Goal: Check status: Check status

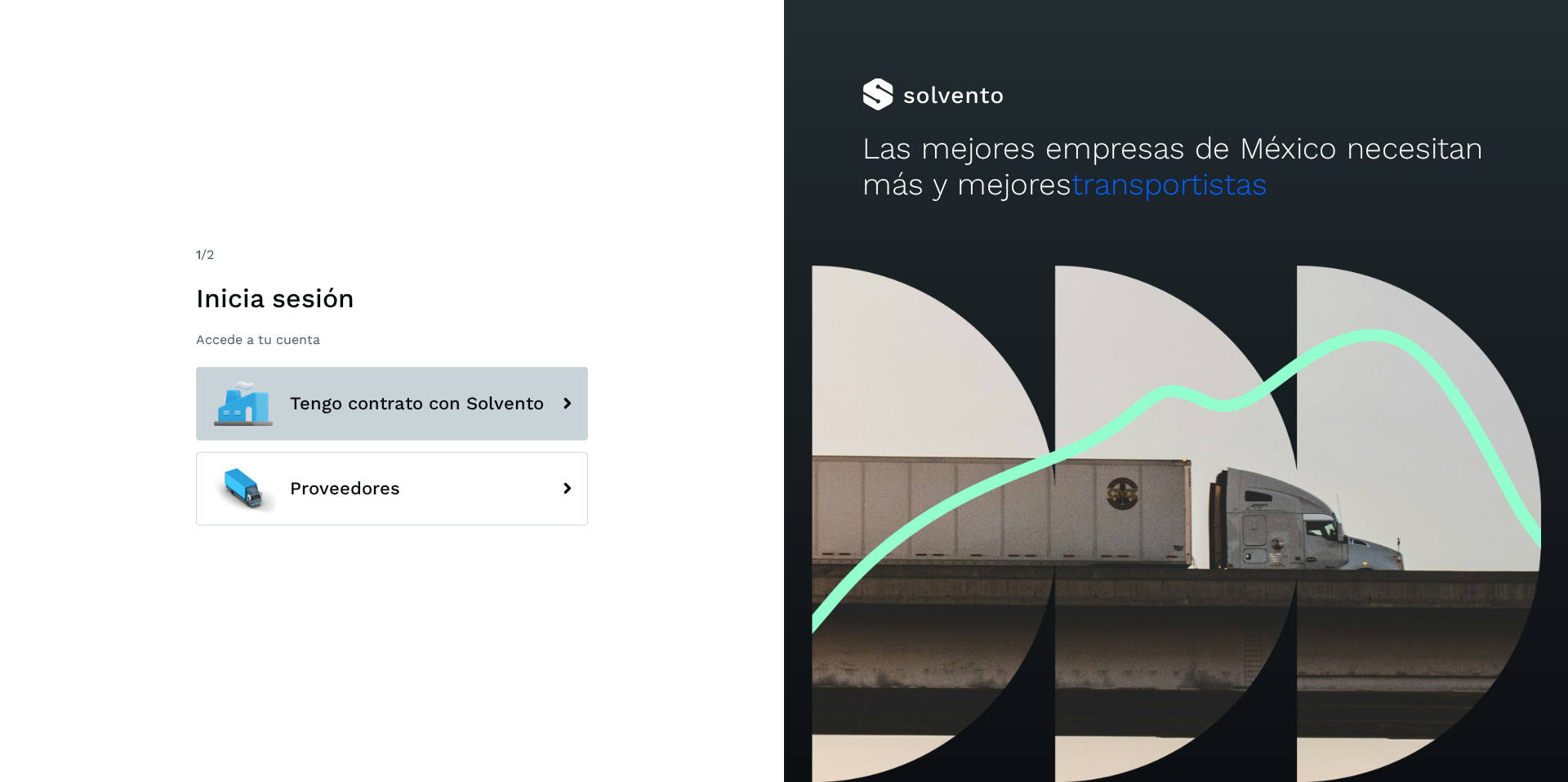
click at [436, 395] on span "Tengo contrato con Solvento" at bounding box center [417, 403] width 254 height 19
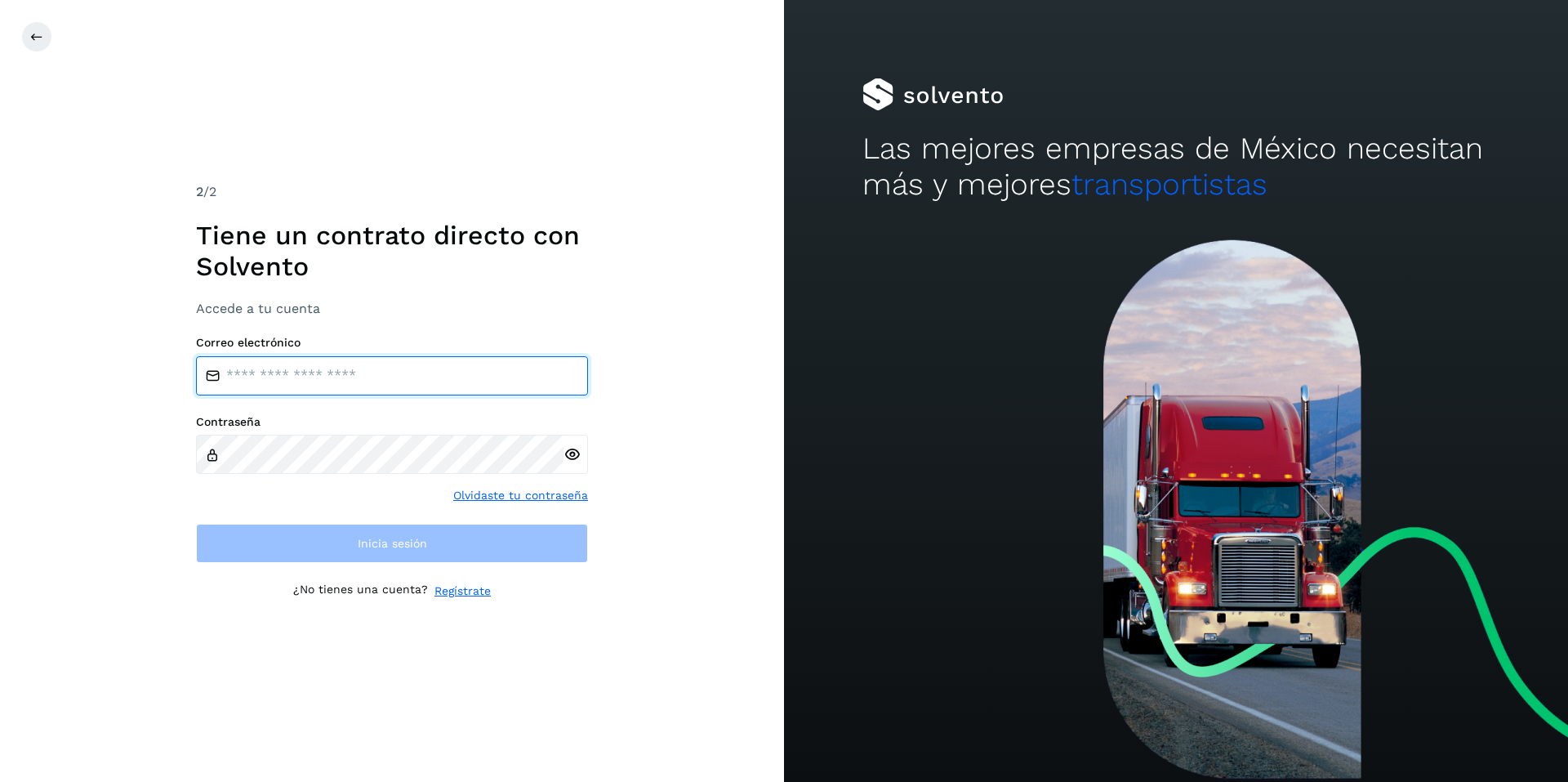
type input "**********"
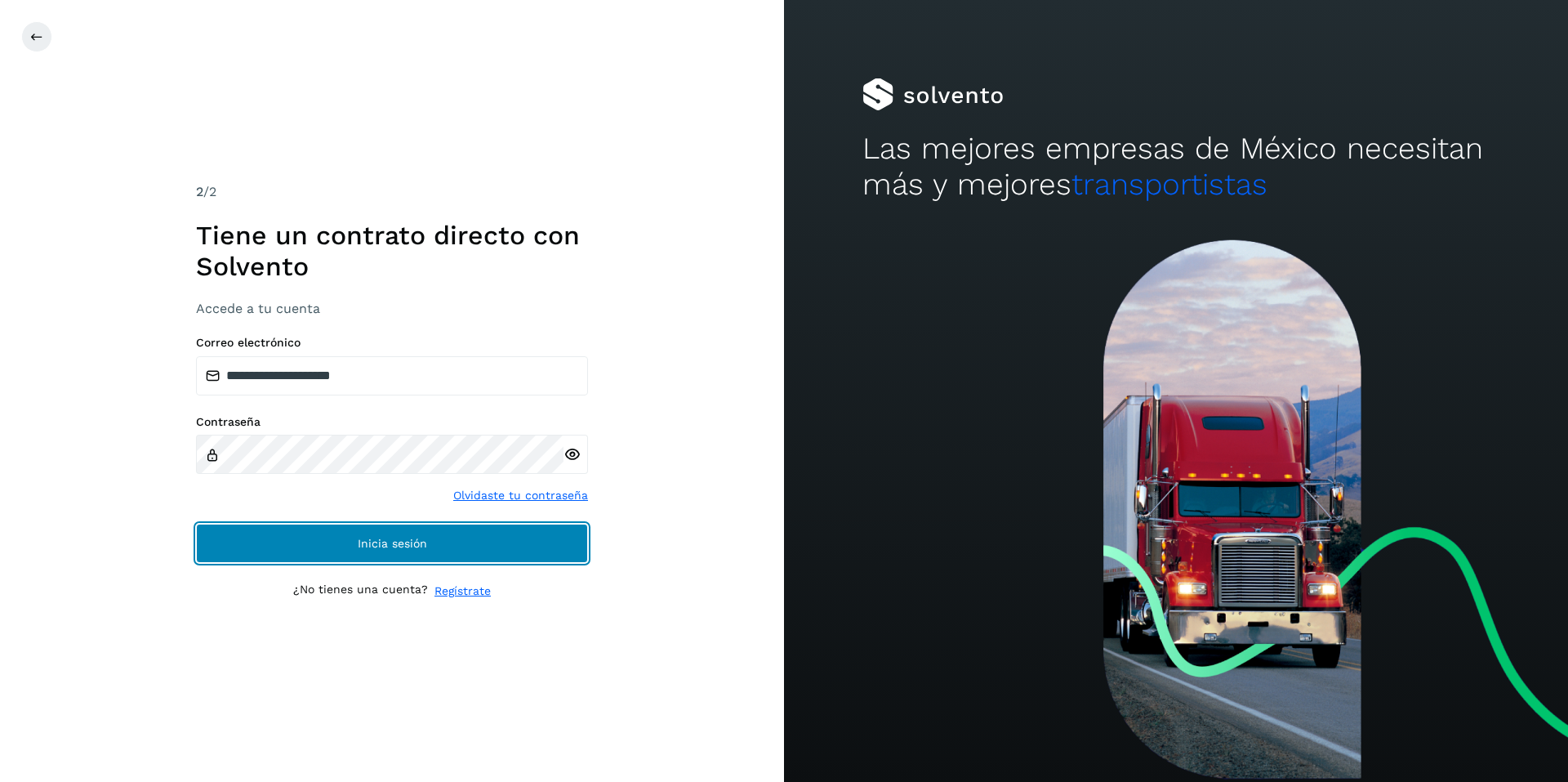
click at [376, 540] on span "Inicia sesión" at bounding box center [392, 543] width 69 height 12
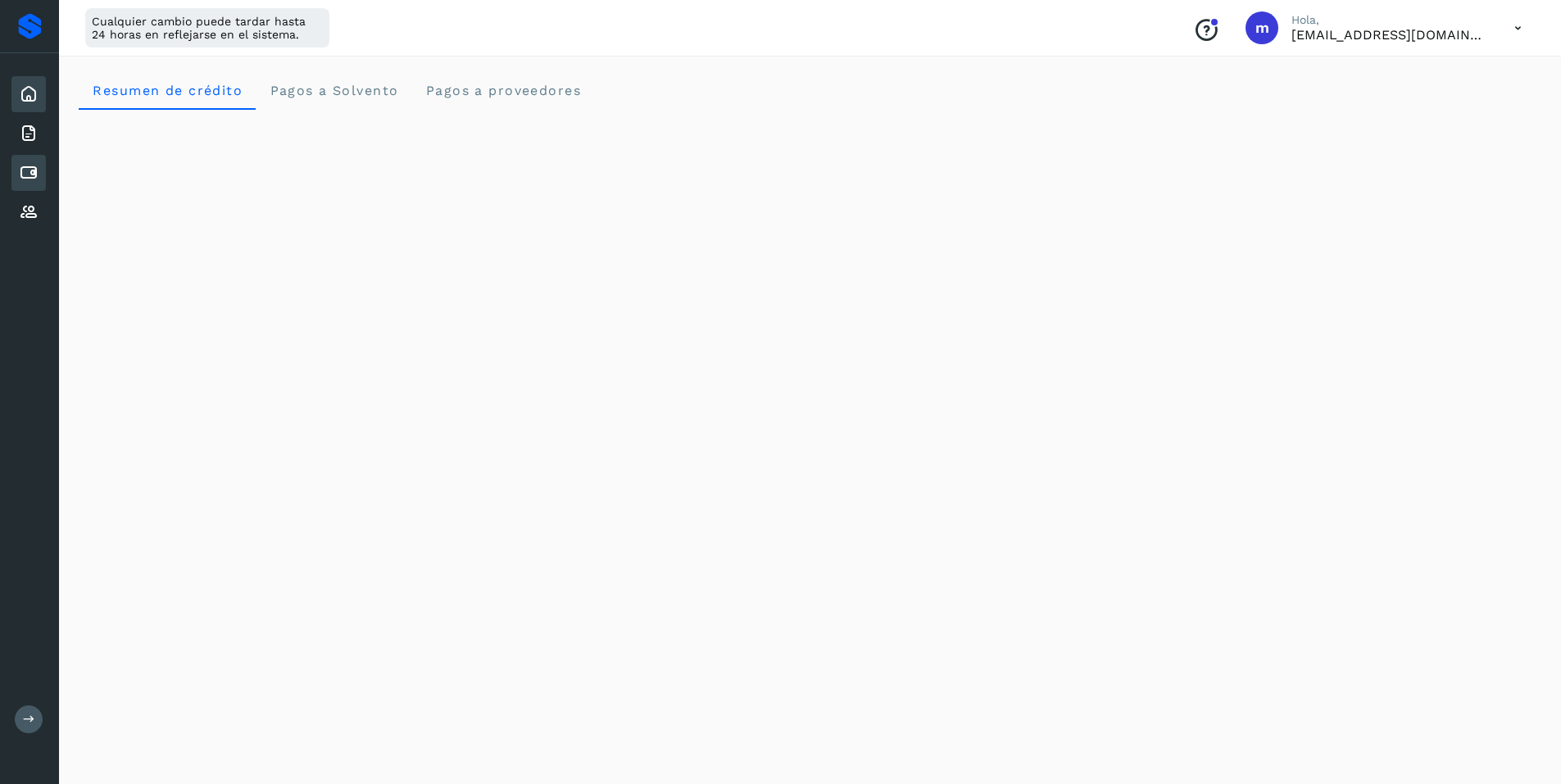
click at [26, 172] on icon at bounding box center [29, 173] width 19 height 19
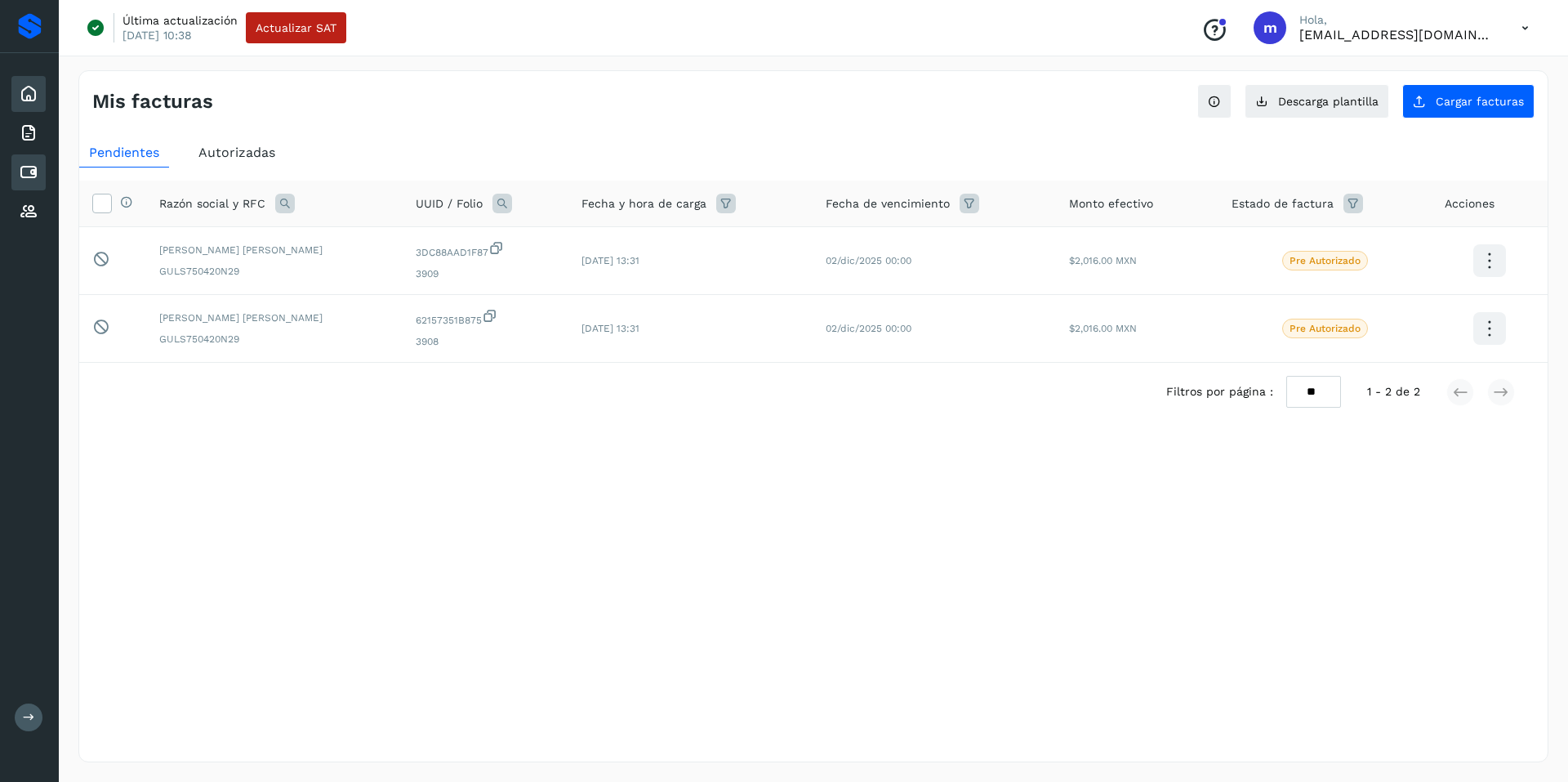
click at [24, 92] on icon at bounding box center [29, 93] width 19 height 19
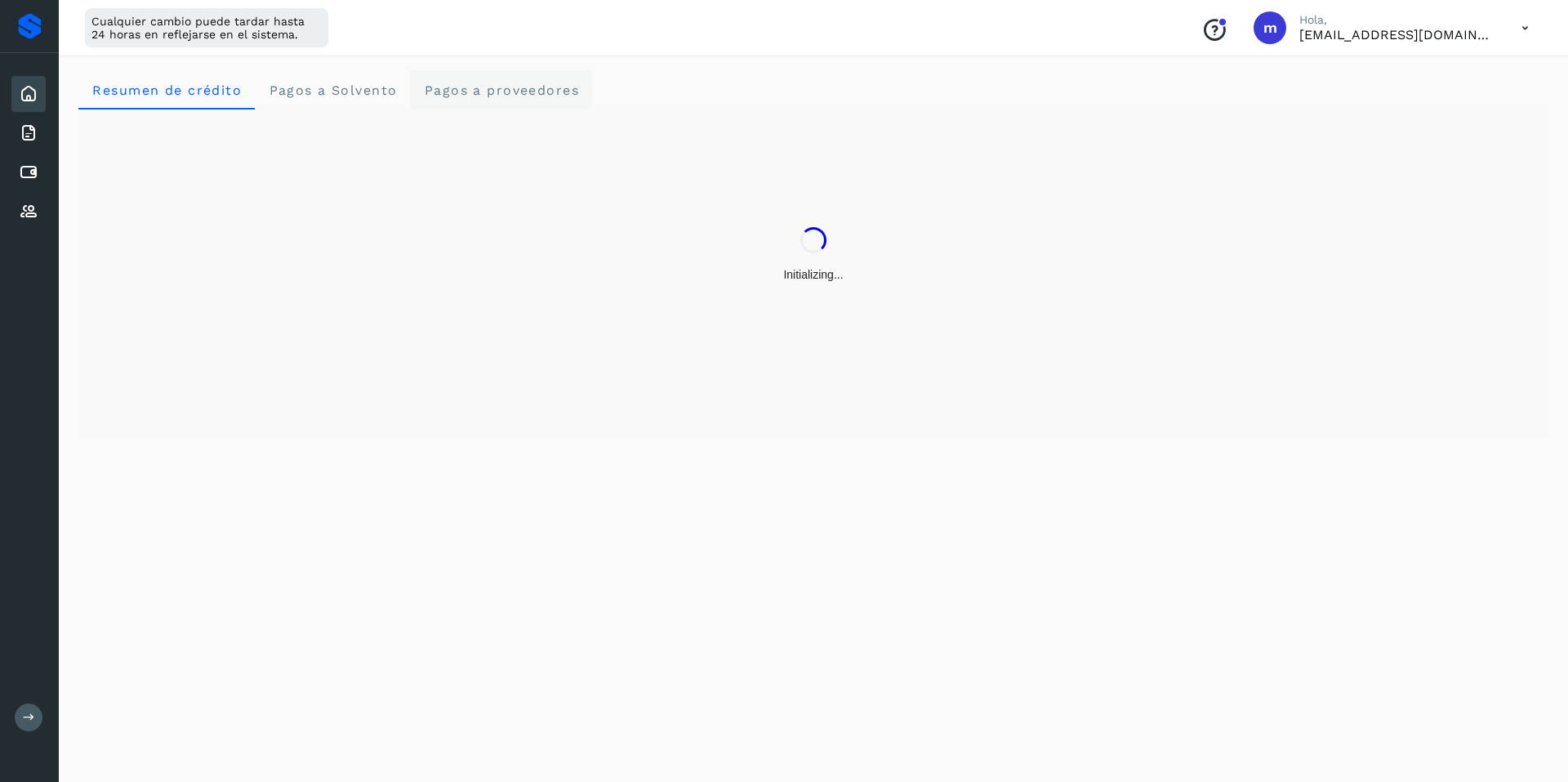
click at [503, 84] on span "Pagos a proveedores" at bounding box center [501, 90] width 156 height 15
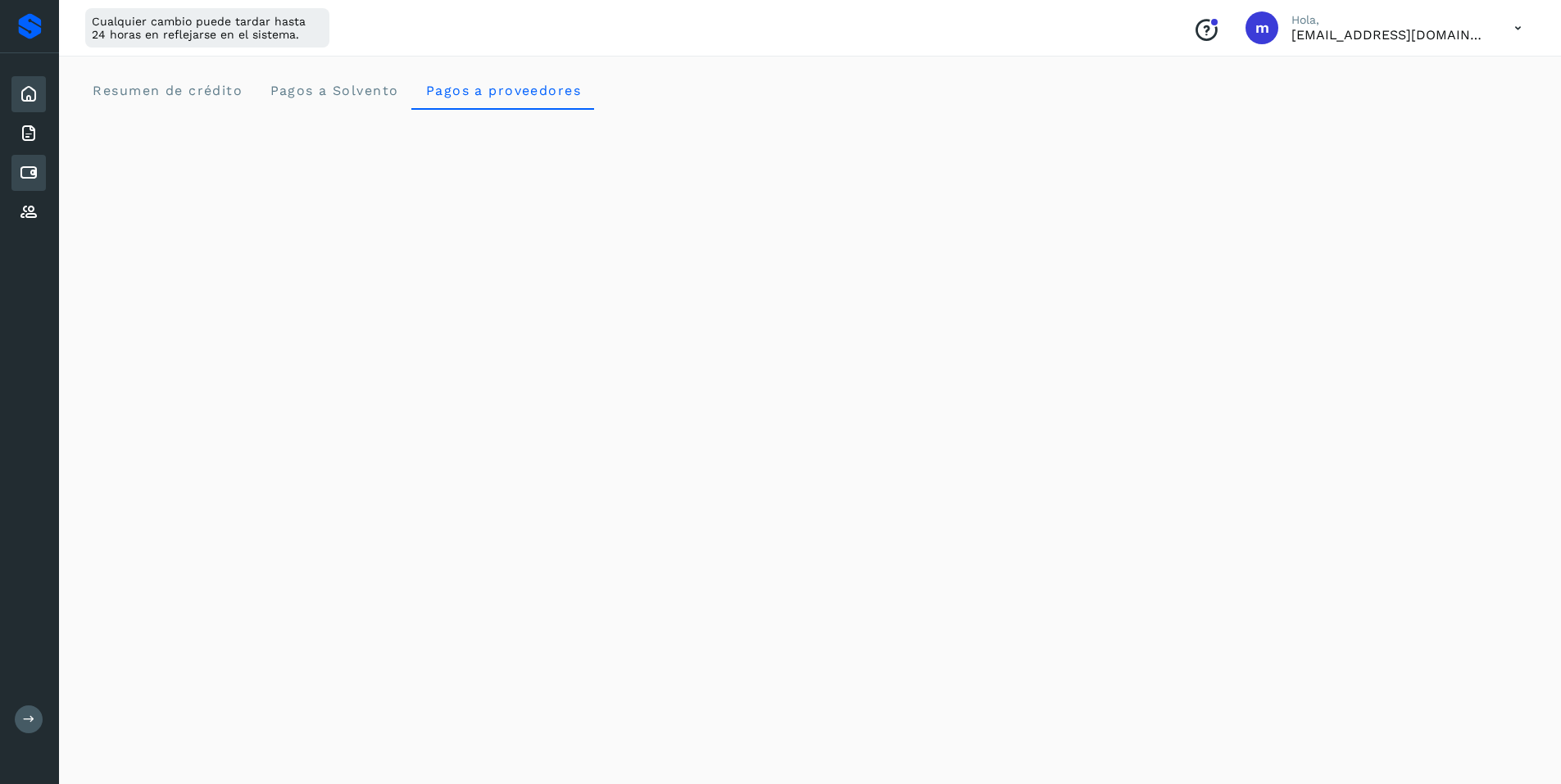
click at [23, 175] on icon at bounding box center [29, 173] width 19 height 19
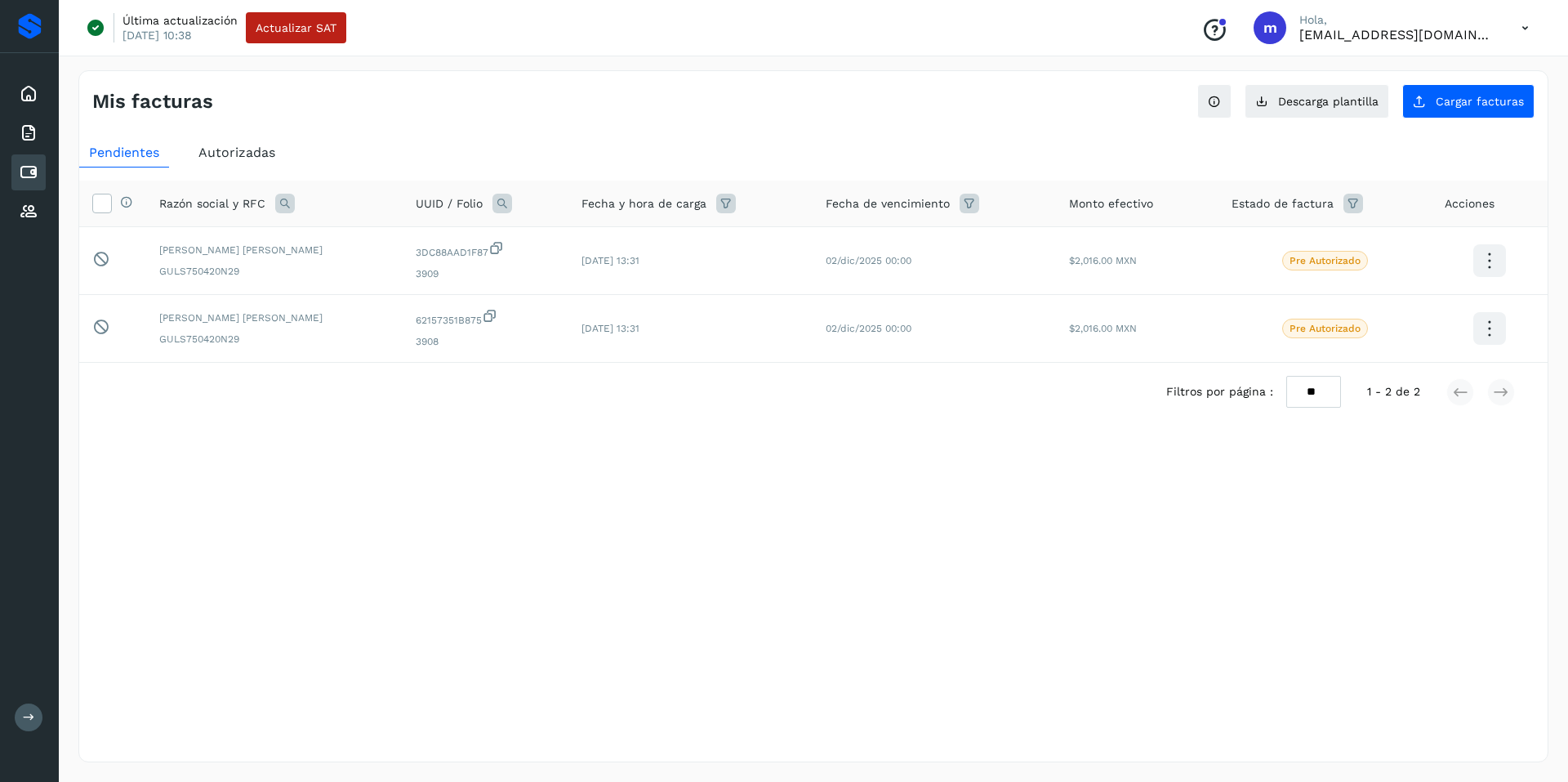
click at [230, 153] on span "Autorizadas" at bounding box center [236, 152] width 77 height 15
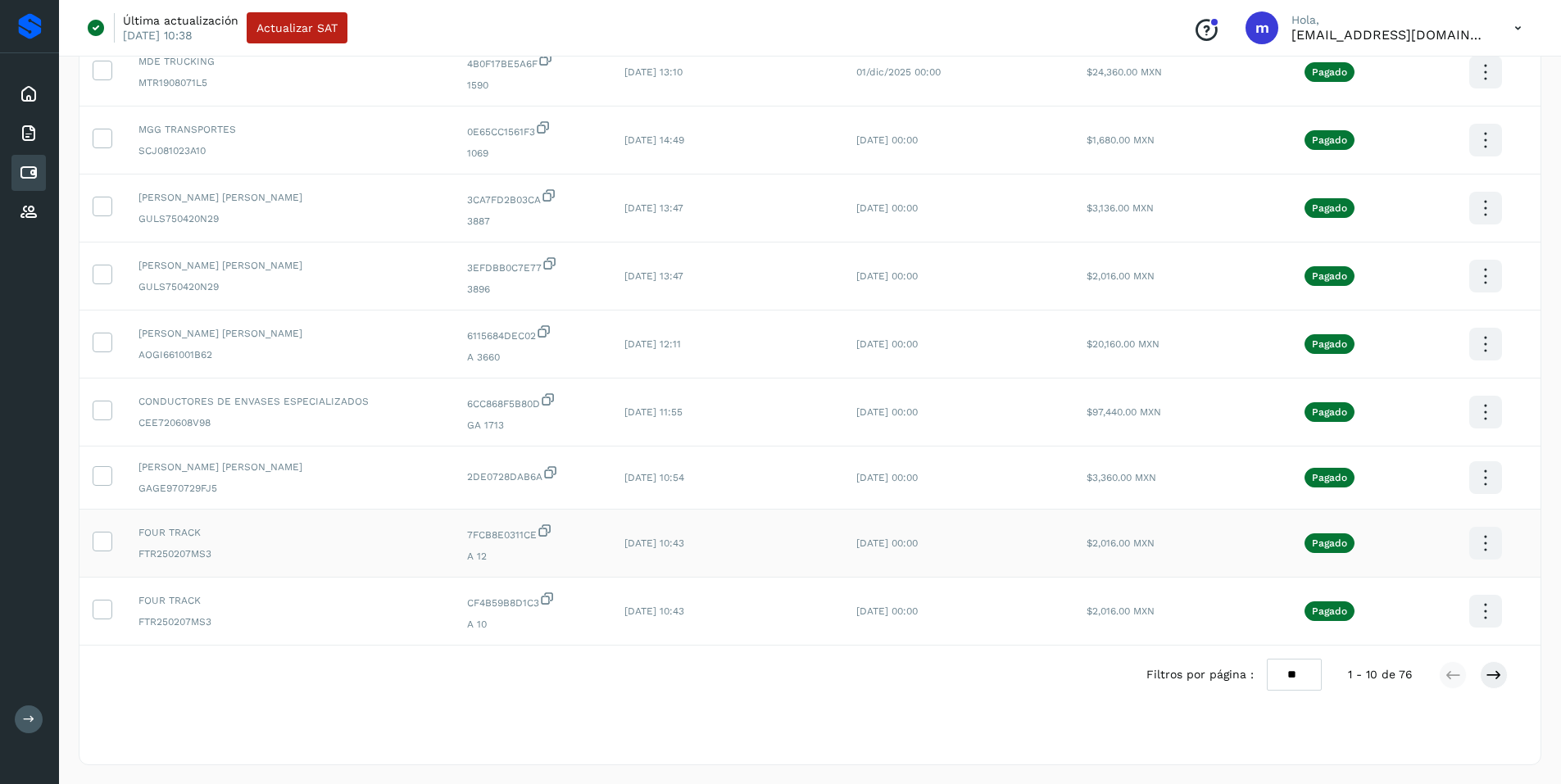
scroll to position [258, 0]
click at [1488, 676] on icon at bounding box center [1493, 674] width 16 height 16
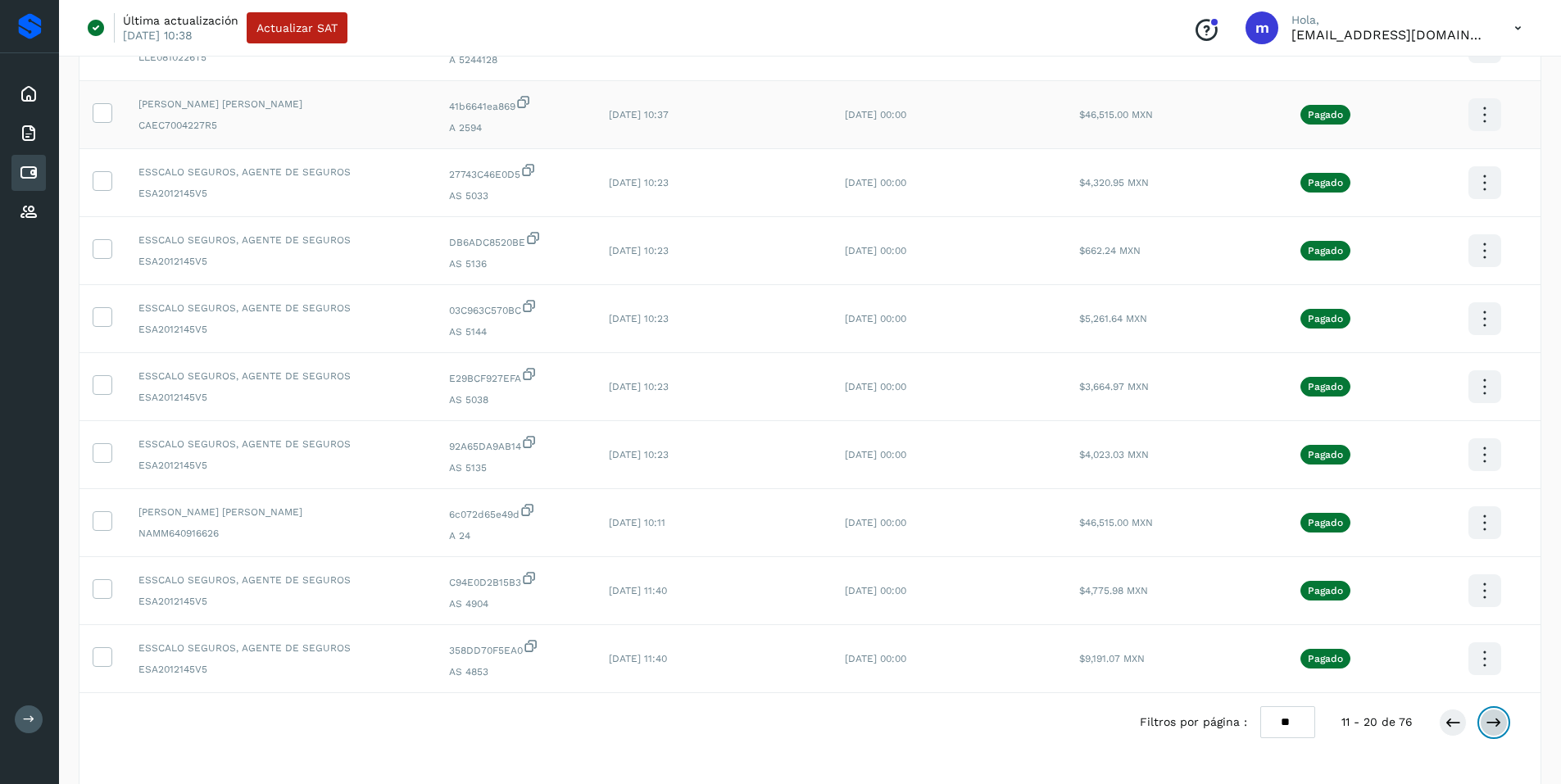
scroll to position [246, 0]
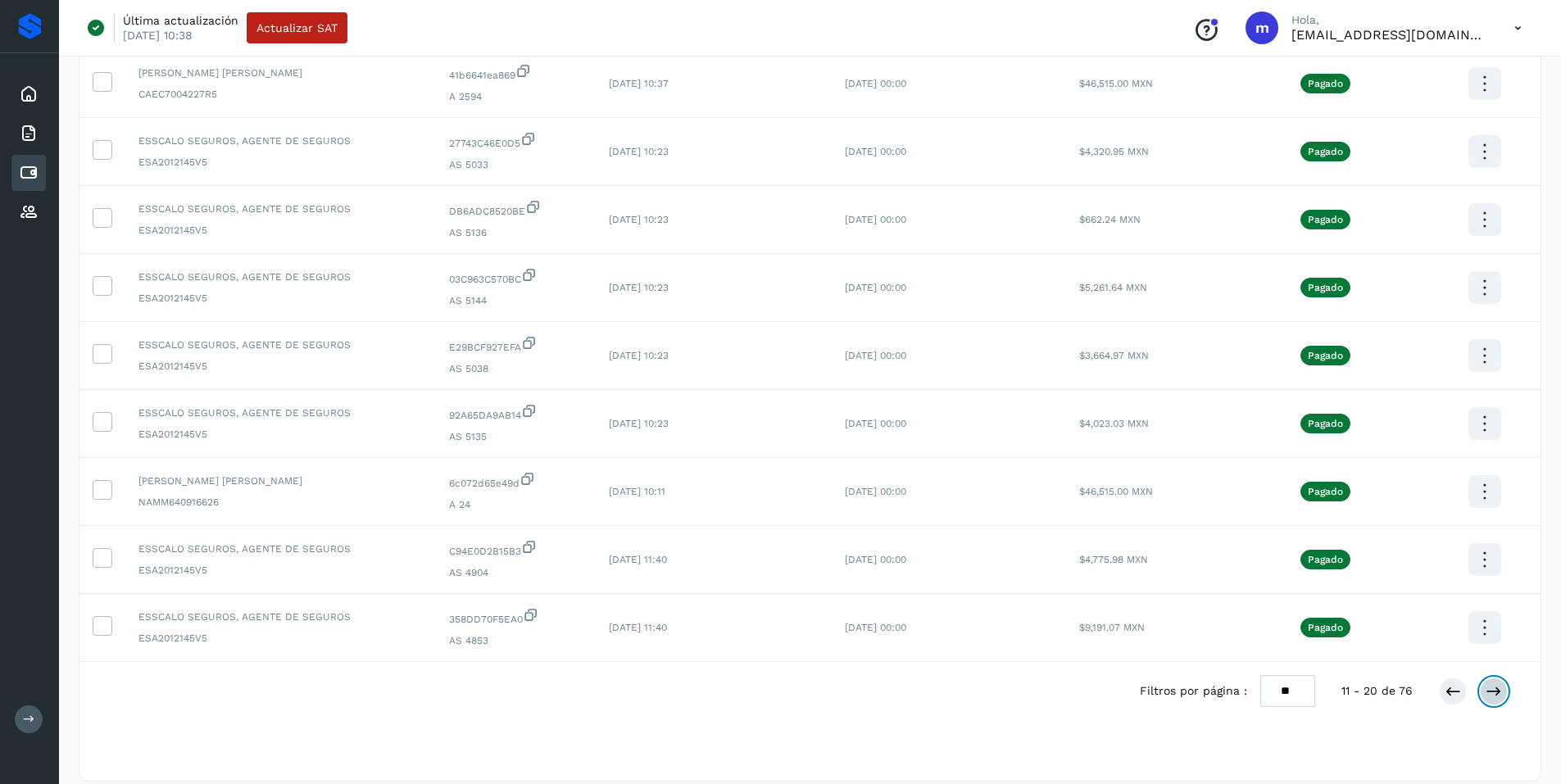
click at [1493, 689] on icon at bounding box center [1493, 690] width 16 height 16
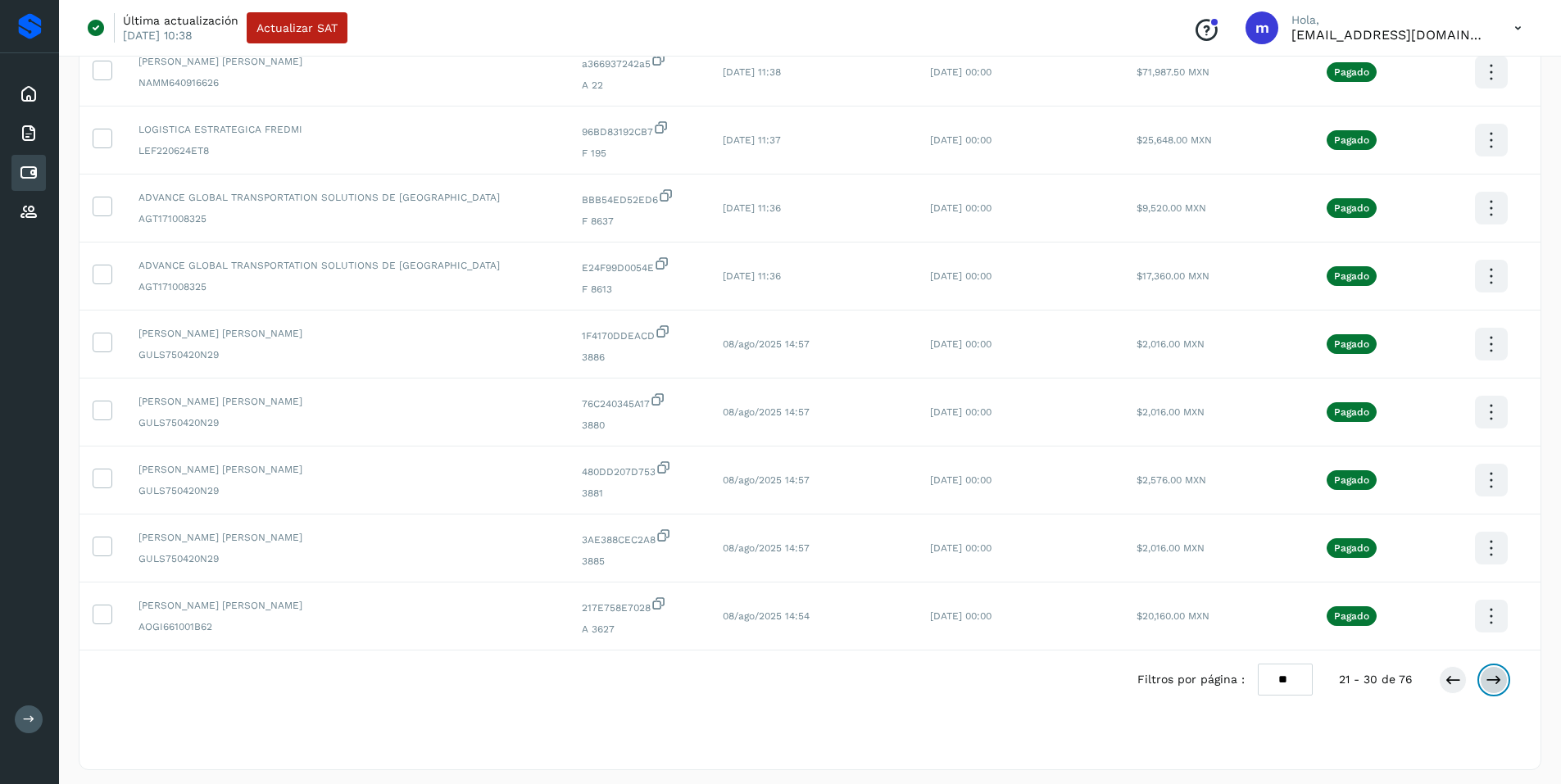
scroll to position [263, 0]
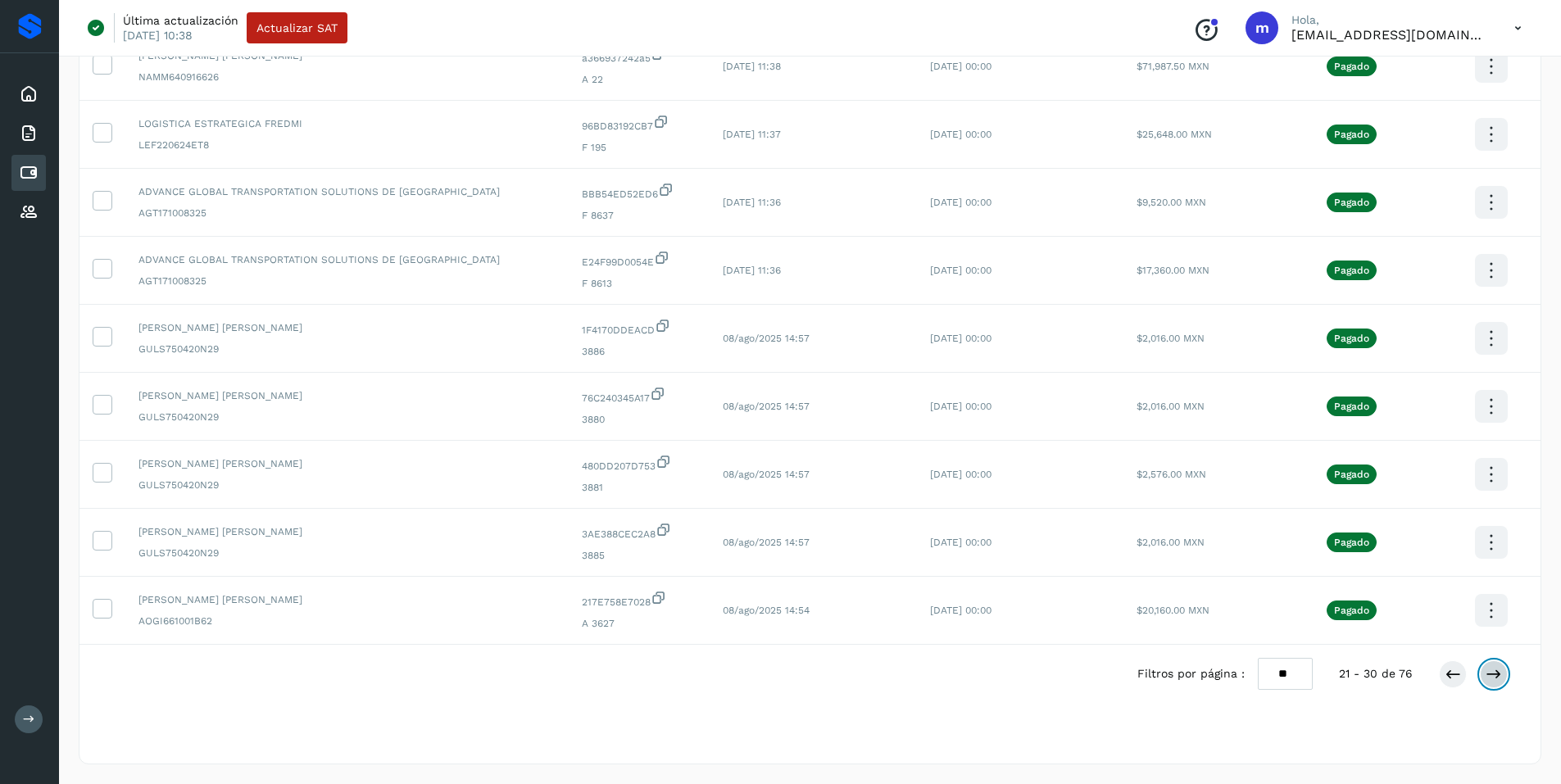
click at [1498, 678] on icon at bounding box center [1493, 674] width 16 height 16
click at [1491, 669] on icon at bounding box center [1493, 674] width 16 height 16
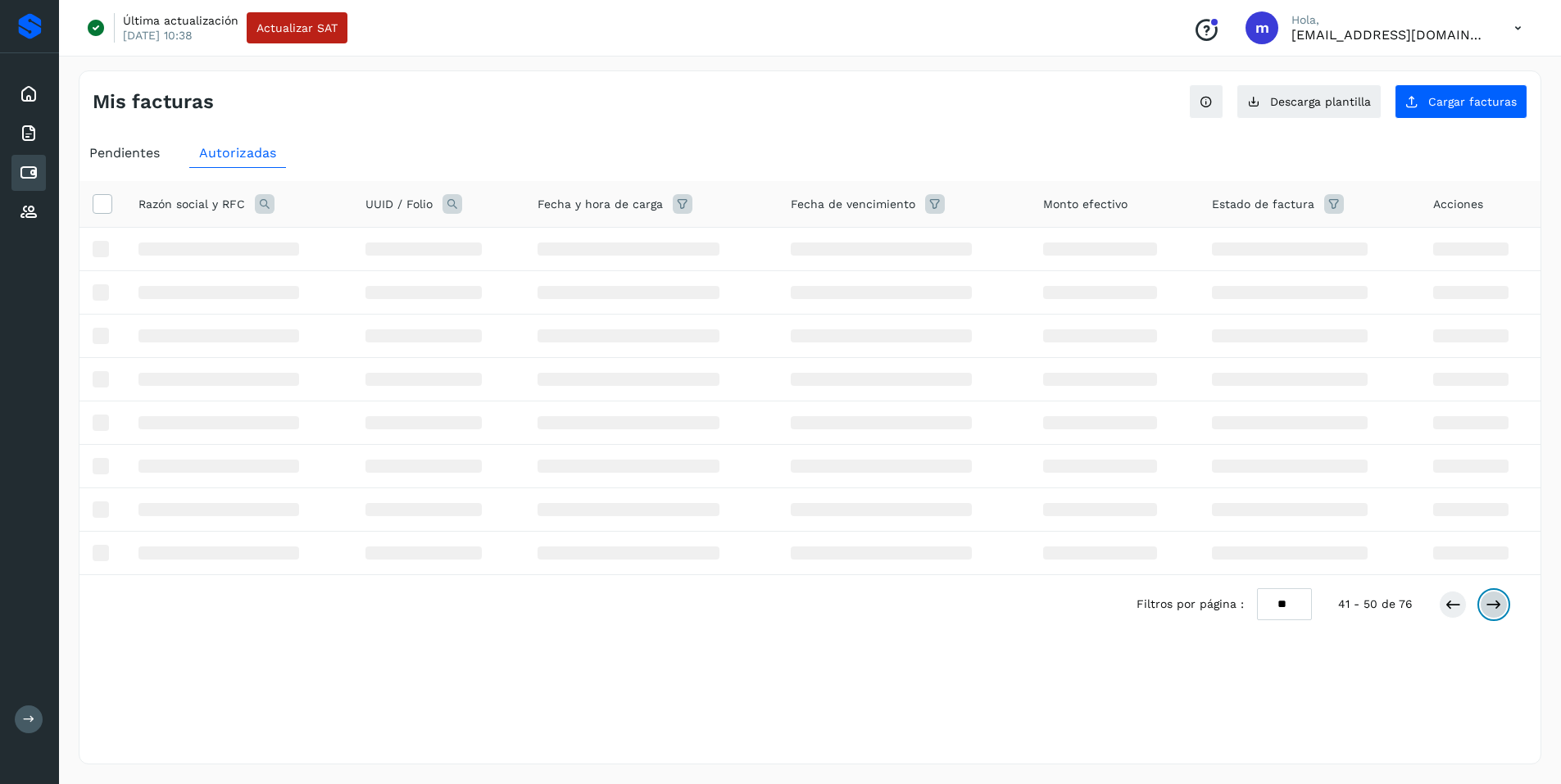
scroll to position [0, 0]
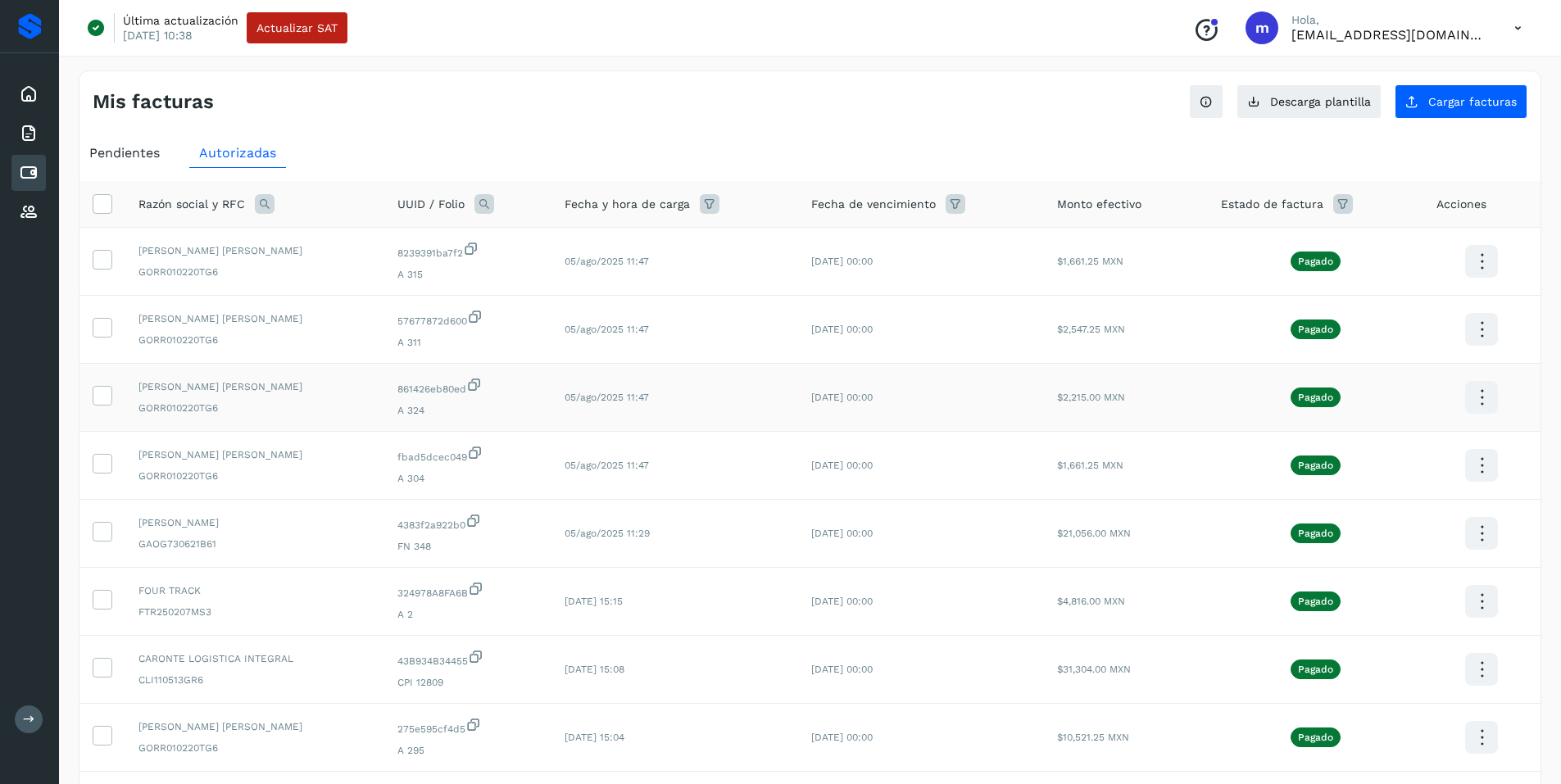
click at [1478, 393] on icon at bounding box center [1482, 397] width 39 height 39
click at [1364, 446] on button "CEP" at bounding box center [1400, 446] width 195 height 31
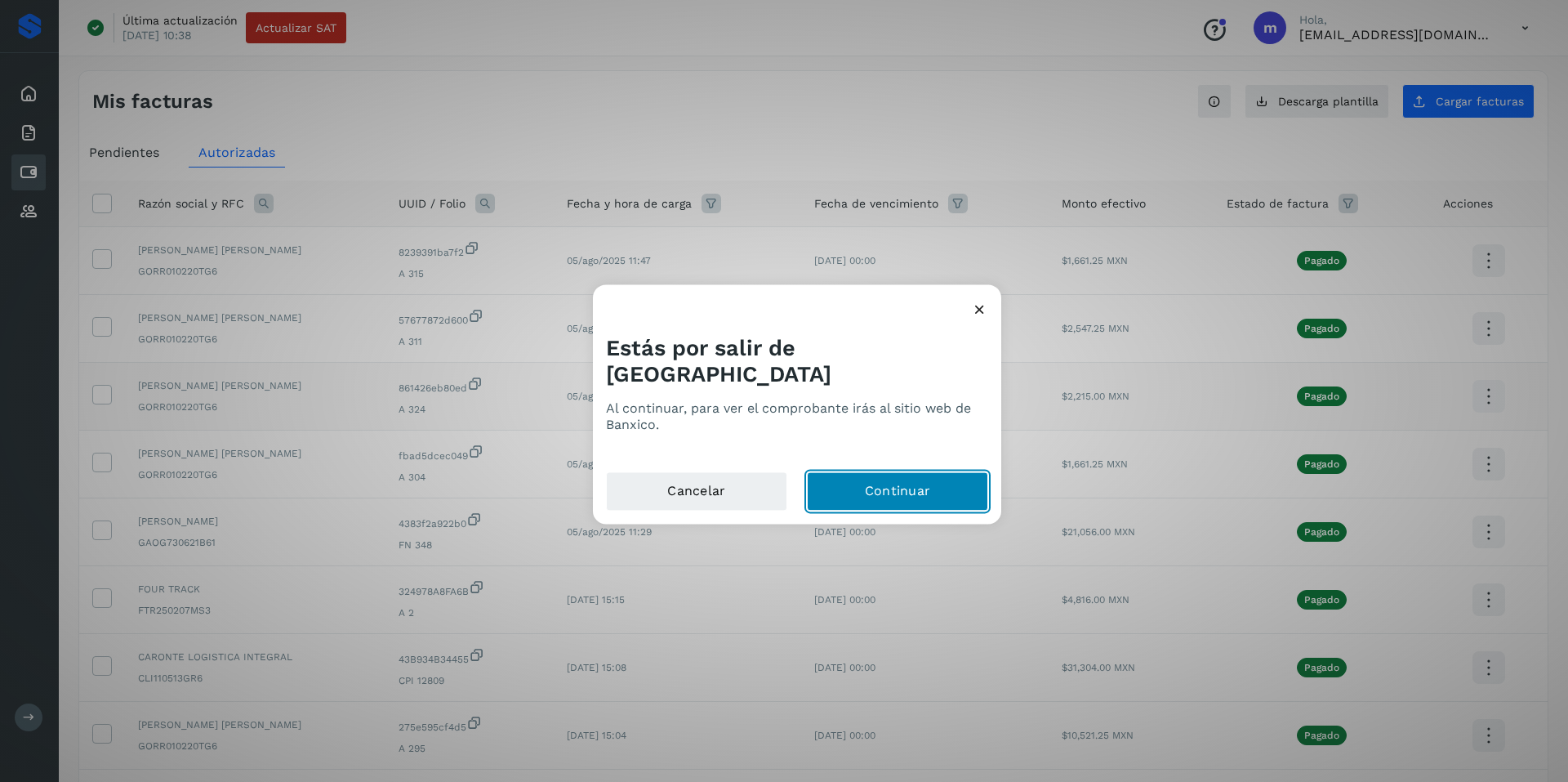
click at [905, 476] on button "Continuar" at bounding box center [897, 491] width 182 height 39
